Goal: Task Accomplishment & Management: Use online tool/utility

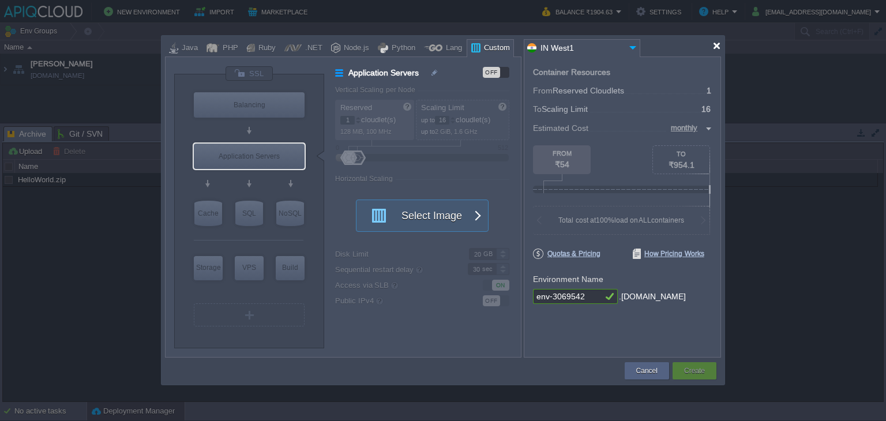
click at [716, 47] on div at bounding box center [716, 46] width 9 height 9
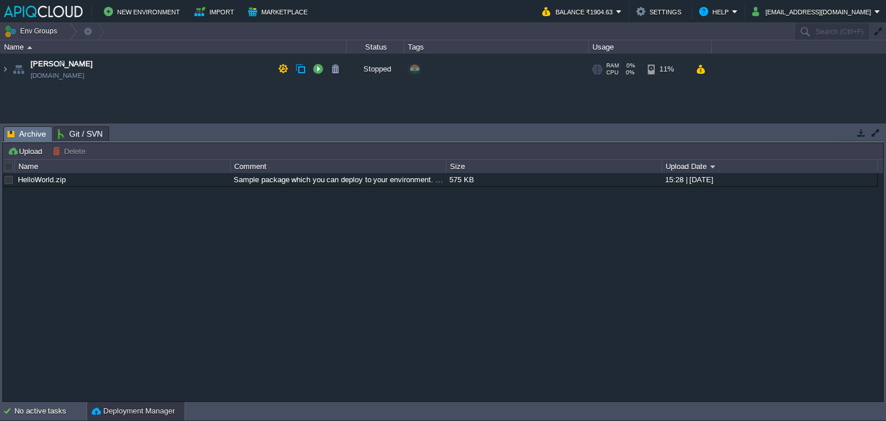
click at [250, 68] on td "Anand [DOMAIN_NAME]" at bounding box center [174, 70] width 346 height 32
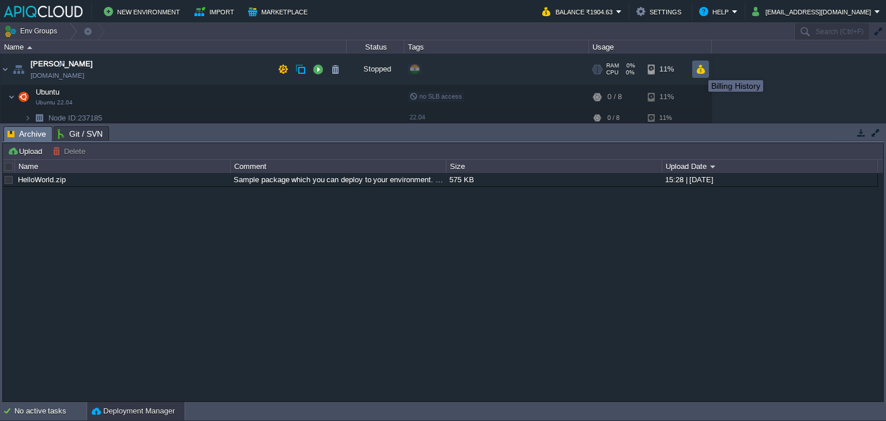
click at [701, 69] on button "button" at bounding box center [700, 69] width 10 height 10
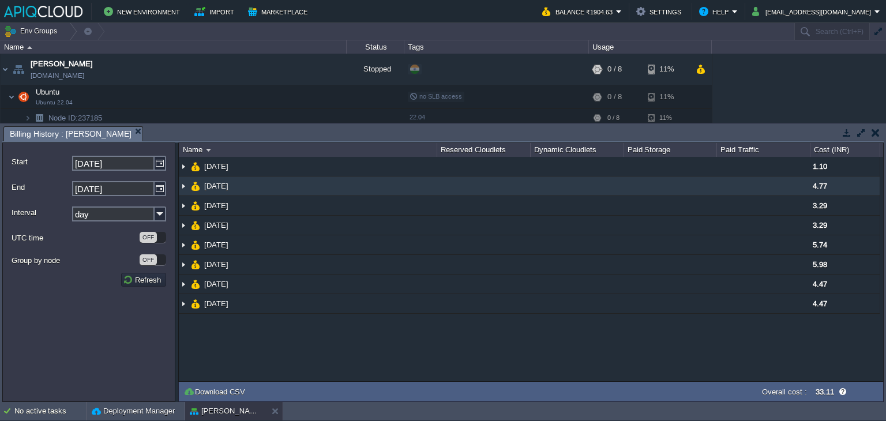
click at [185, 186] on img at bounding box center [183, 185] width 9 height 19
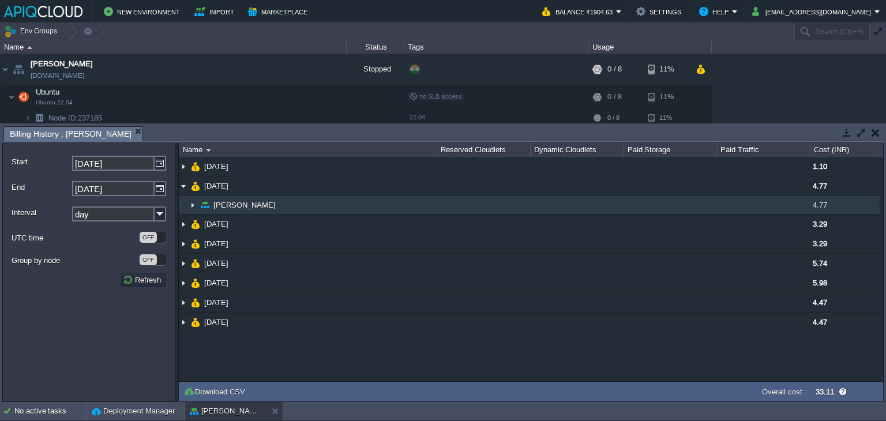
click at [191, 204] on img at bounding box center [192, 205] width 9 height 18
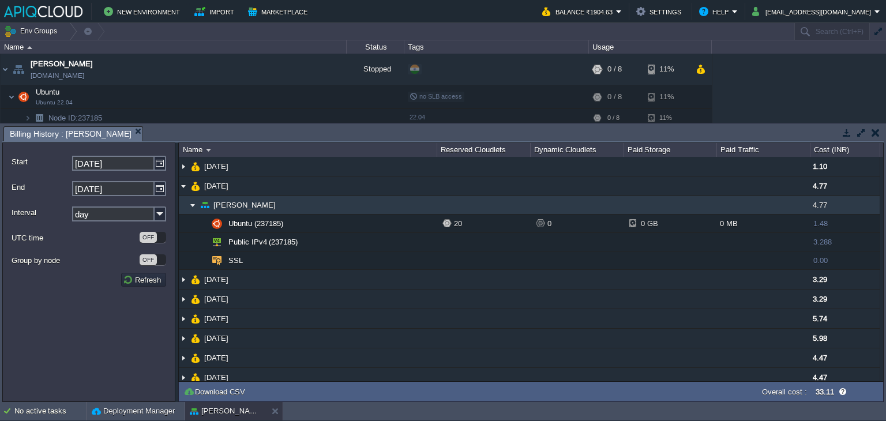
click at [191, 204] on img at bounding box center [192, 205] width 9 height 18
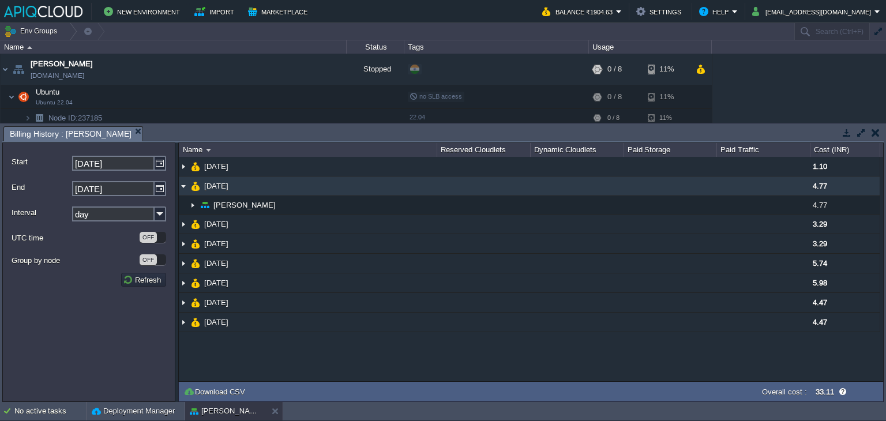
click at [182, 186] on img at bounding box center [183, 185] width 9 height 19
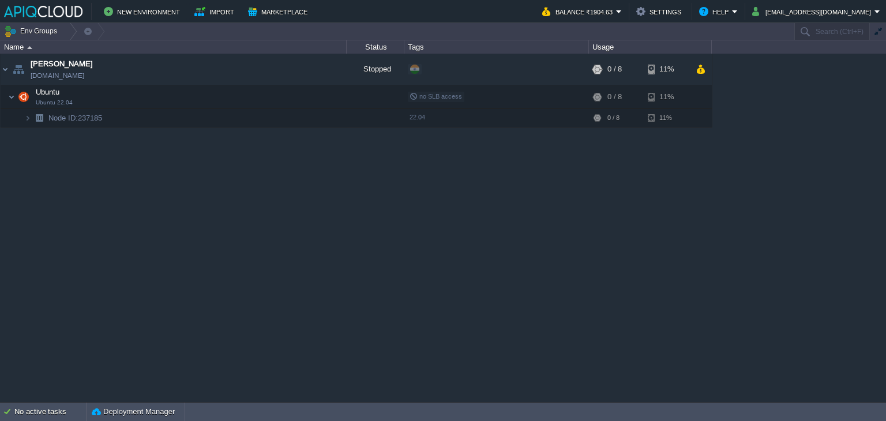
click at [606, 239] on div "Anand [DOMAIN_NAME] Stopped + Add to Env Group RAM 0% CPU 0% 0 / 8 11% Ubuntu U…" at bounding box center [443, 228] width 886 height 348
click at [297, 96] on button "button" at bounding box center [294, 97] width 10 height 10
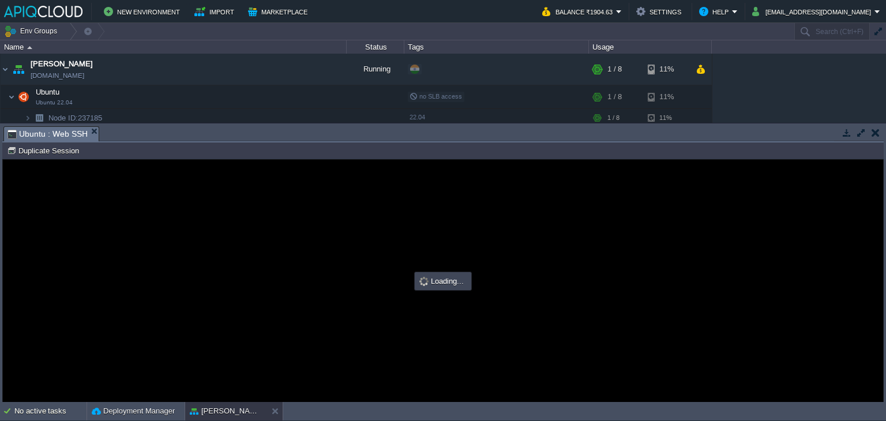
type input "#000000"
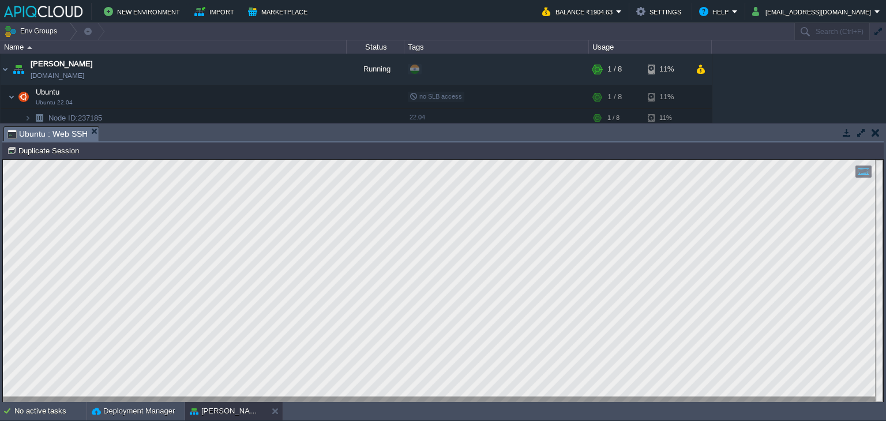
scroll to position [58, 0]
click at [412, 160] on html "Copy: Ctrl + Shift + C Paste: Ctrl + V Settings: Ctrl + Shift + Alt 0" at bounding box center [443, 160] width 880 height 0
click at [228, 160] on html "Copy: Ctrl + Shift + C Paste: Ctrl + V Settings: Ctrl + Shift + Alt 0" at bounding box center [443, 160] width 880 height 0
type textarea "root@node237185-anand:/home/myfiles# chmod +x [DOMAIN_NAME] root@node237185-ana…"
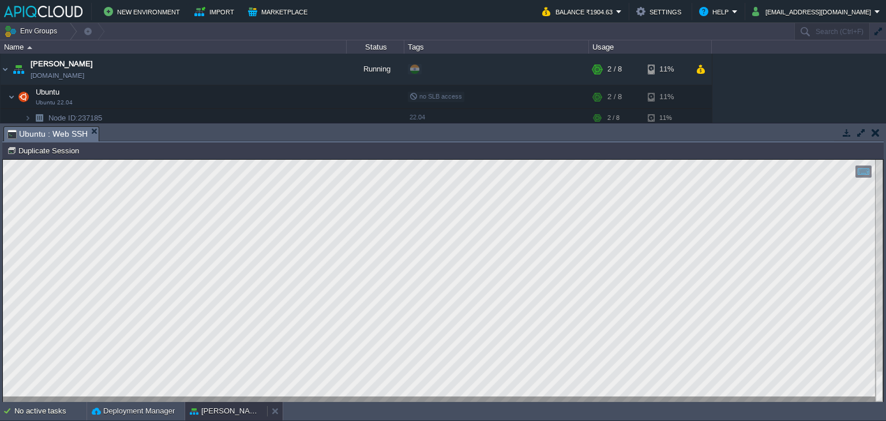
scroll to position [45, 0]
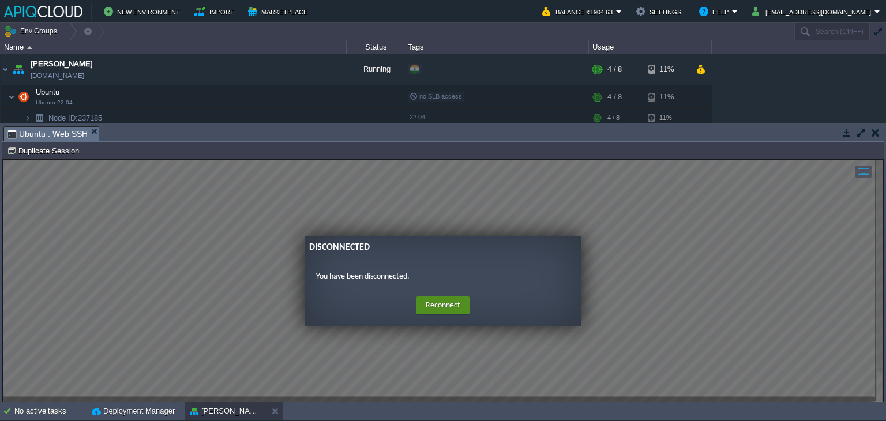
click at [446, 300] on button "Reconnect" at bounding box center [442, 305] width 53 height 18
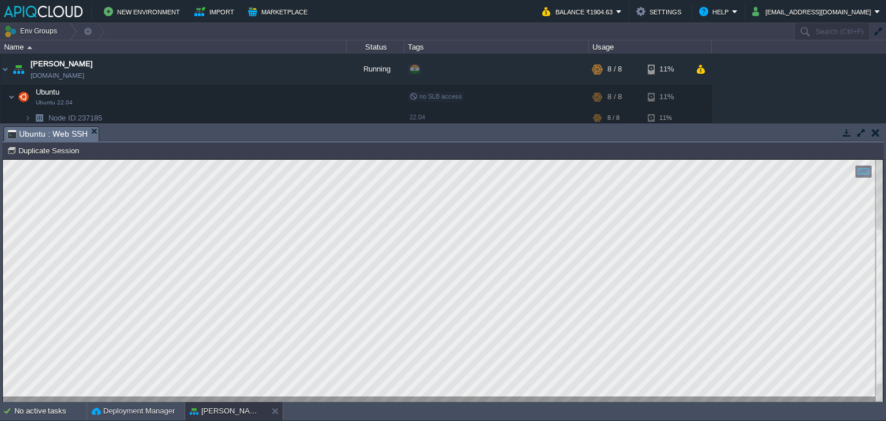
scroll to position [168, 173]
click at [5, 160] on html "Copy: Ctrl + Shift + C Paste: Ctrl + V Settings: Ctrl + Shift + Alt 0" at bounding box center [443, 160] width 880 height 0
type textarea "root@node237185-anand:~# python3 -m pip show cryptography oauthlib jwt WARNING:…"
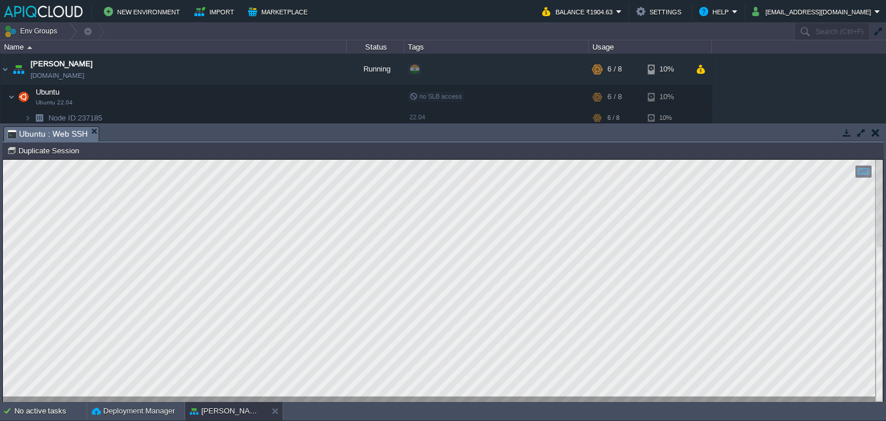
click at [873, 130] on button "button" at bounding box center [875, 132] width 8 height 10
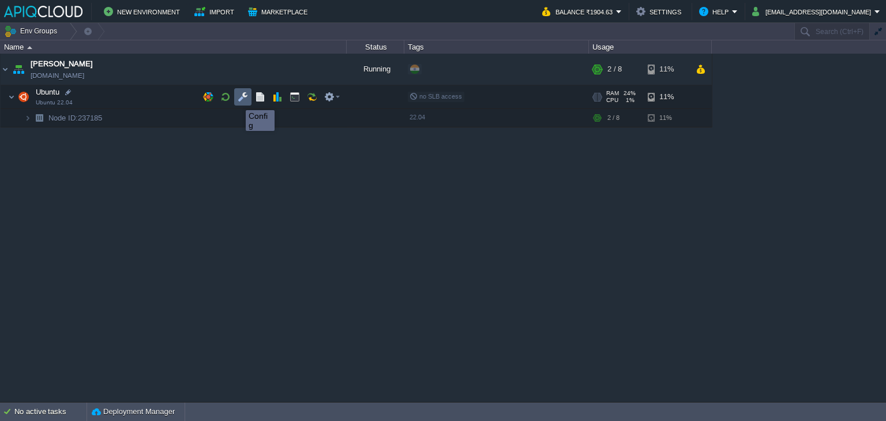
click at [241, 98] on button "button" at bounding box center [243, 97] width 10 height 10
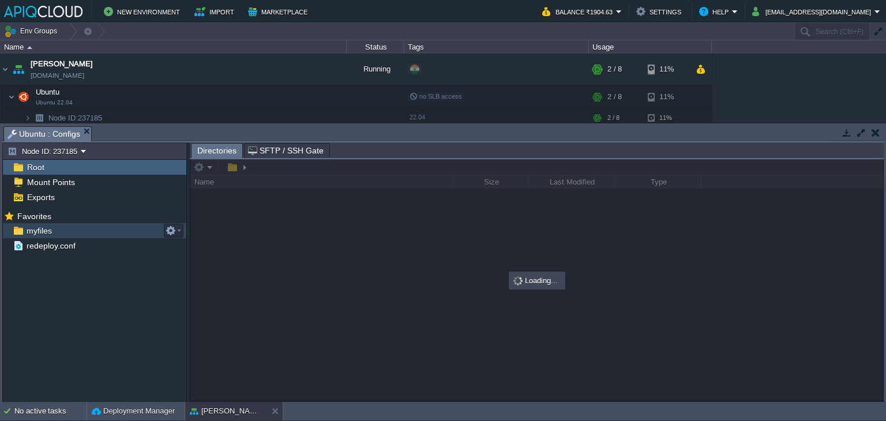
click at [35, 229] on span "myfiles" at bounding box center [38, 230] width 29 height 10
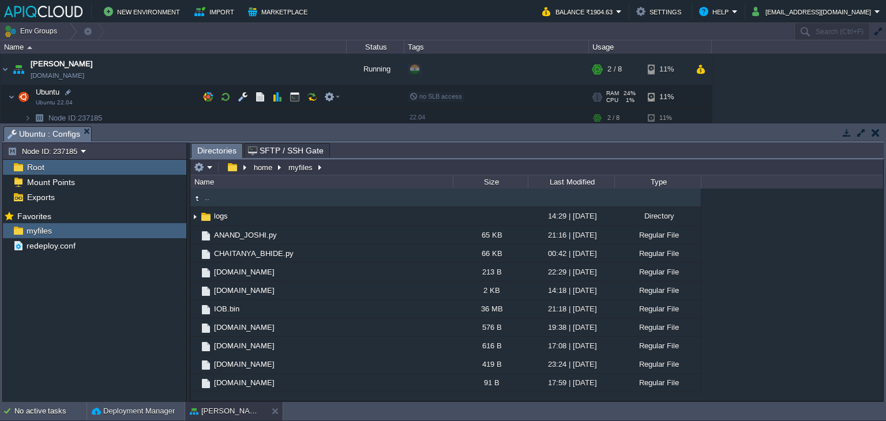
click at [164, 94] on td "Ubuntu Ubuntu 22.04" at bounding box center [174, 97] width 346 height 24
click at [293, 94] on button "button" at bounding box center [294, 97] width 10 height 10
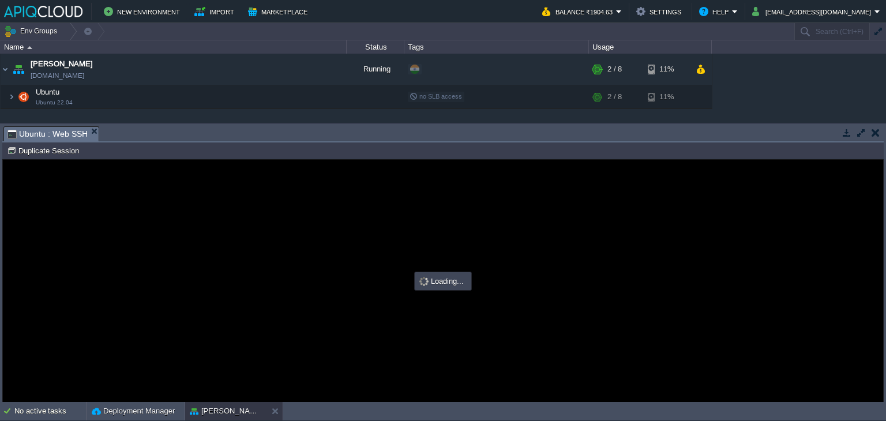
scroll to position [0, 0]
type input "#000000"
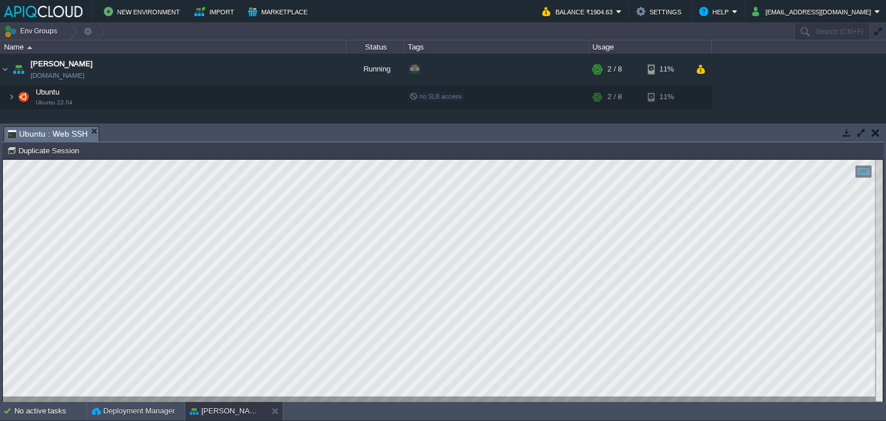
type textarea "root@node237185-anand:/home/myfiles# tail -f /logs/output.log tail: cannot open…"
click at [872, 135] on button "button" at bounding box center [875, 132] width 8 height 10
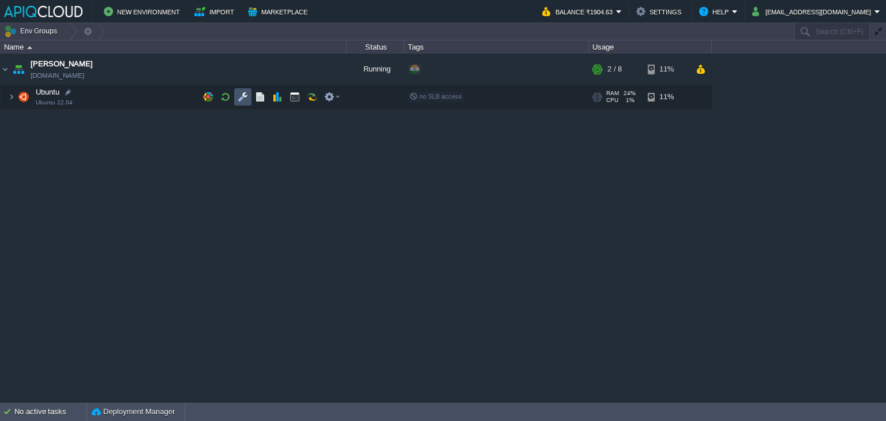
click at [244, 98] on button "button" at bounding box center [243, 97] width 10 height 10
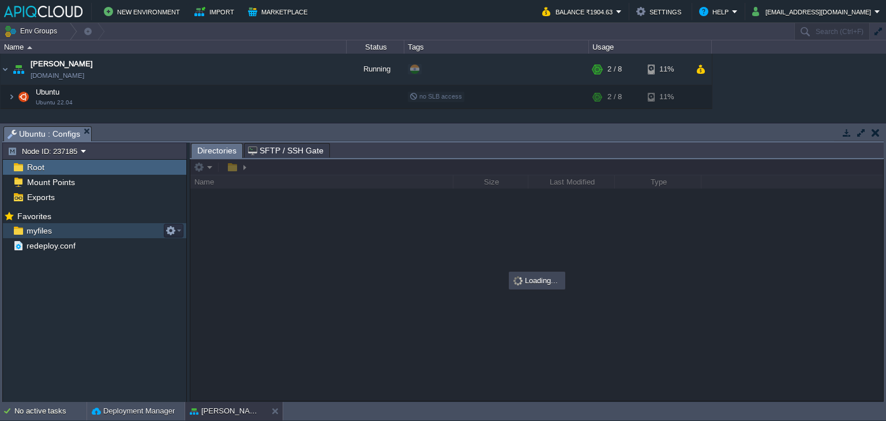
click at [33, 235] on span "myfiles" at bounding box center [38, 230] width 29 height 10
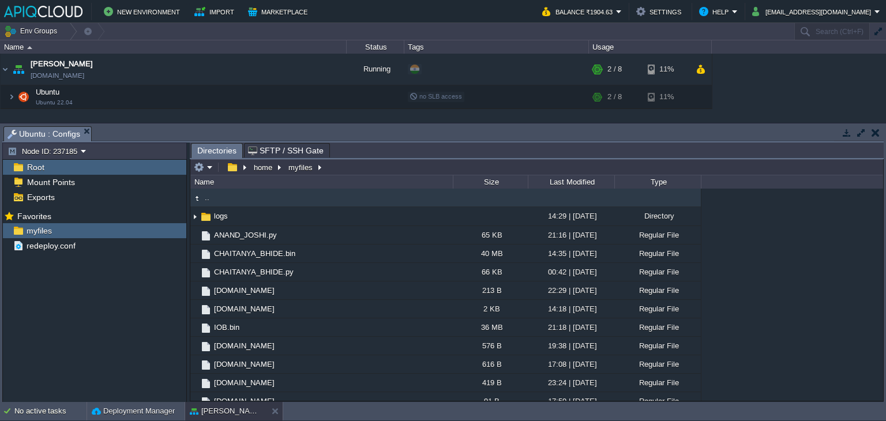
click at [870, 131] on td at bounding box center [875, 133] width 14 height 14
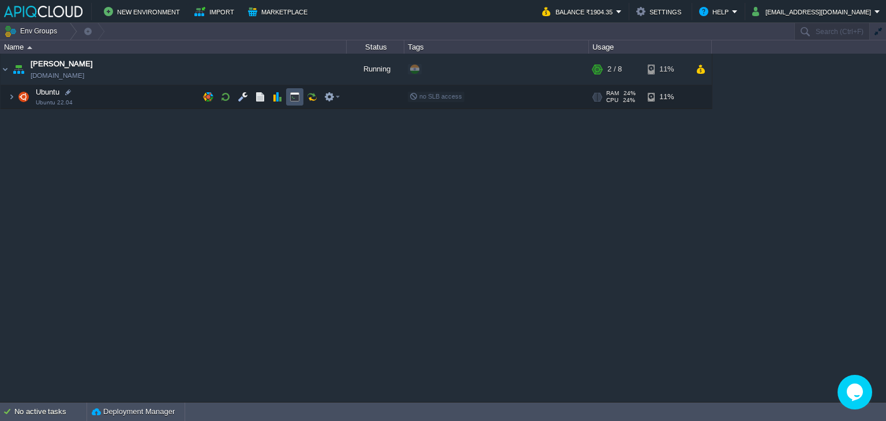
click at [293, 93] on button "button" at bounding box center [294, 97] width 10 height 10
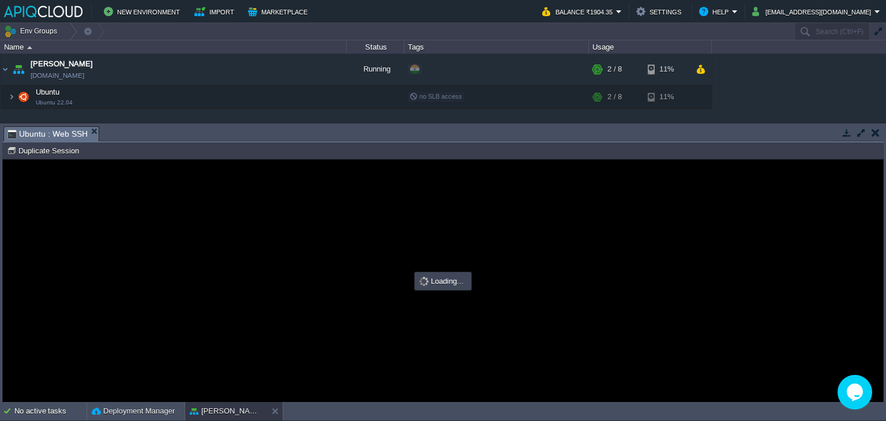
scroll to position [0, 0]
type input "#000000"
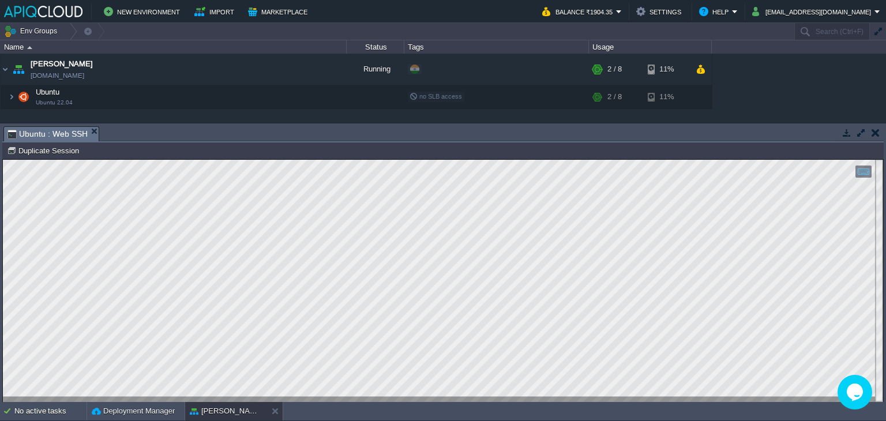
click at [873, 130] on button "button" at bounding box center [875, 132] width 8 height 10
